Goal: Information Seeking & Learning: Learn about a topic

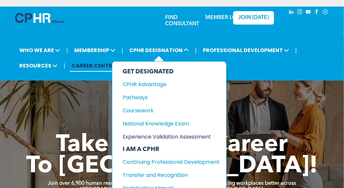
click at [156, 133] on div "Experience Validation Assessment" at bounding box center [166, 137] width 87 height 8
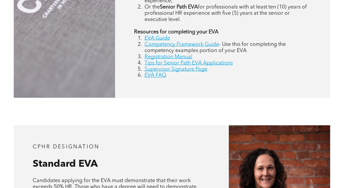
scroll to position [381, 0]
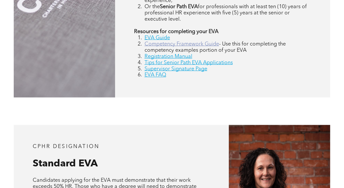
click at [189, 47] on link "Competency Framework Guide" at bounding box center [182, 44] width 75 height 5
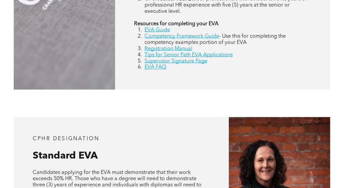
scroll to position [385, 0]
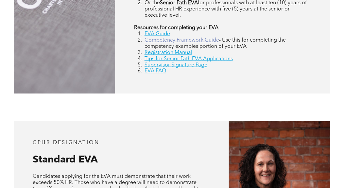
click at [189, 43] on link "Competency Framework Guide" at bounding box center [182, 40] width 75 height 5
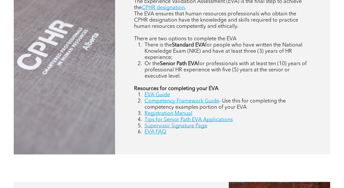
scroll to position [322, 0]
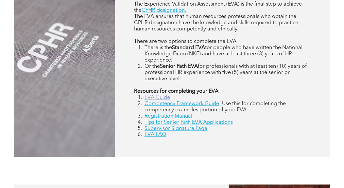
click at [157, 100] on link "EVA Guide" at bounding box center [158, 97] width 26 height 5
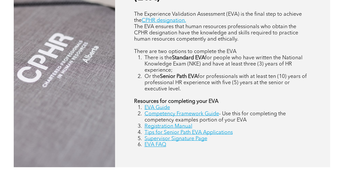
scroll to position [312, 0]
click at [174, 128] on link "Registration Manual" at bounding box center [169, 125] width 48 height 5
click at [177, 135] on link "Tips for Senior Path EVA Applications" at bounding box center [189, 132] width 88 height 5
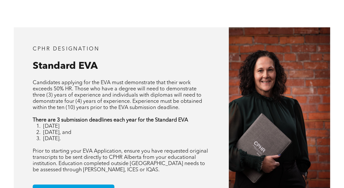
scroll to position [557, 0]
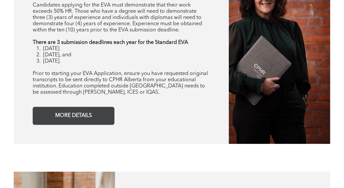
click at [77, 122] on span "MORE DETAILS" at bounding box center [73, 115] width 41 height 13
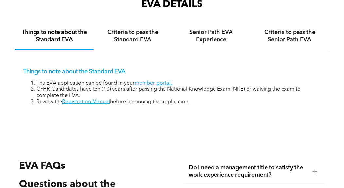
scroll to position [933, 0]
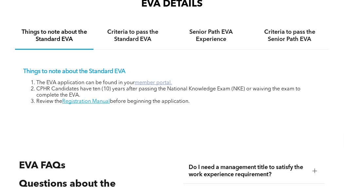
click at [153, 85] on link "member portal." at bounding box center [153, 82] width 37 height 5
